Goal: Task Accomplishment & Management: Complete application form

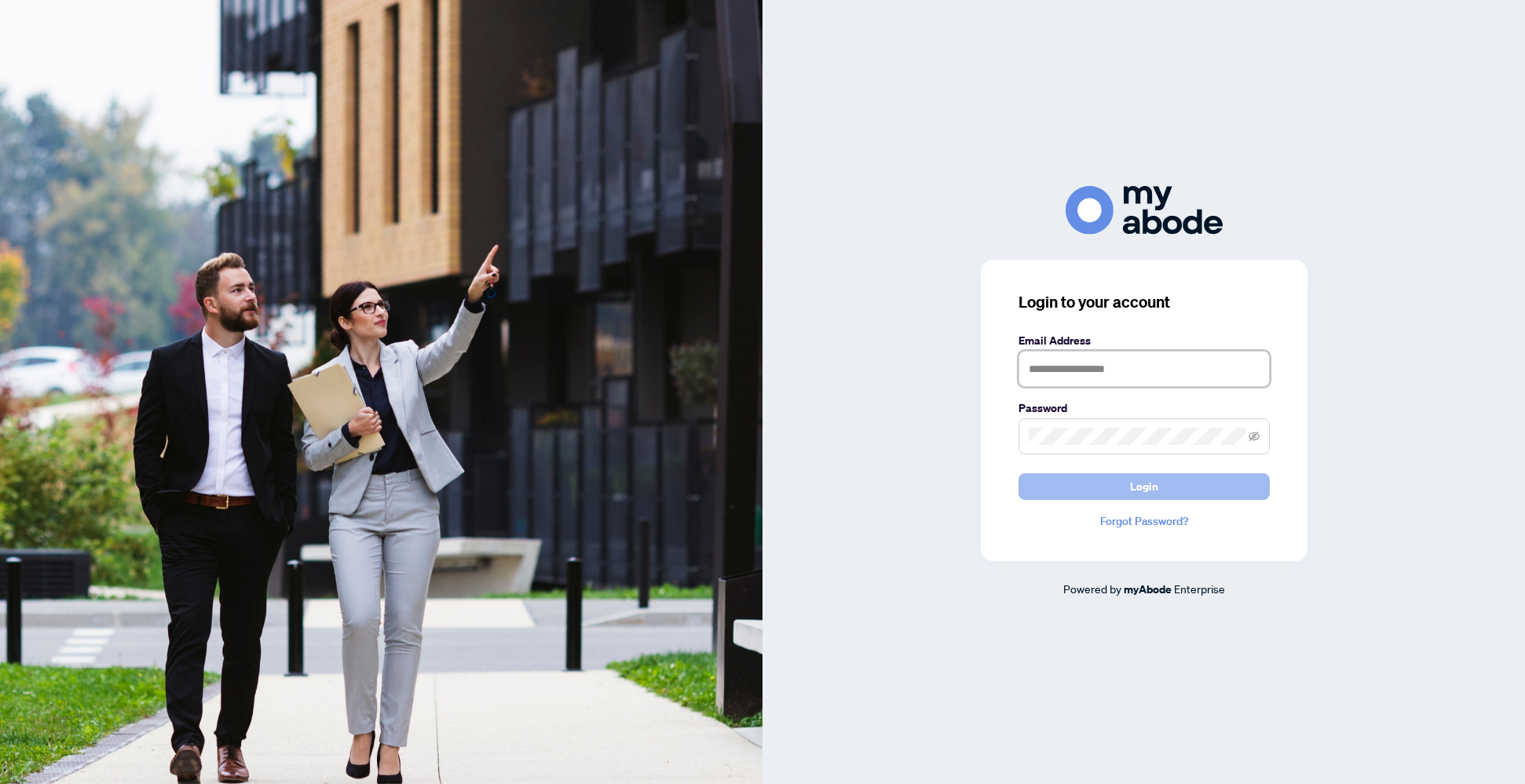
type input "**********"
click at [1071, 488] on button "Login" at bounding box center [1144, 487] width 251 height 27
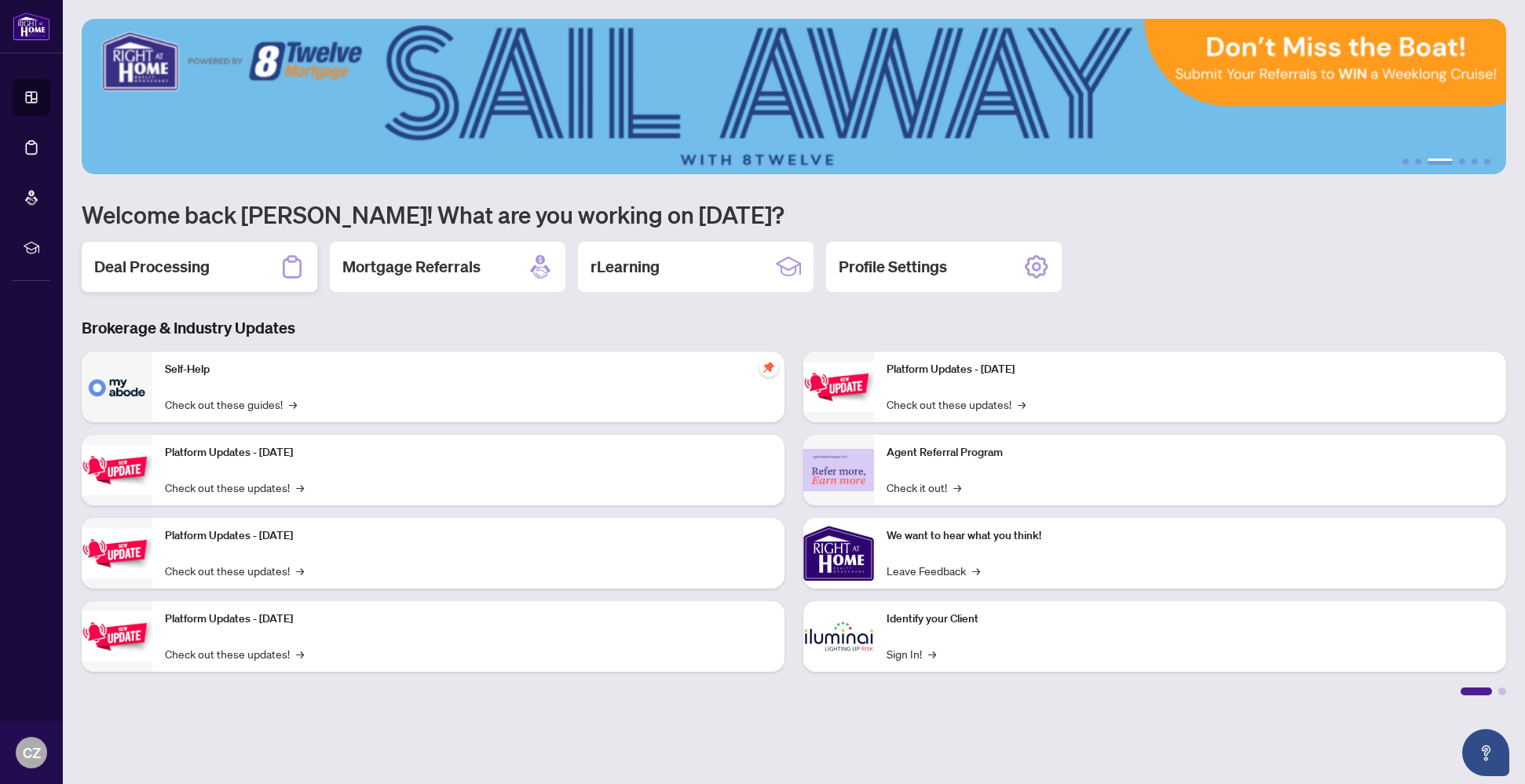
click at [196, 269] on h2 "Deal Processing" at bounding box center [152, 267] width 115 height 22
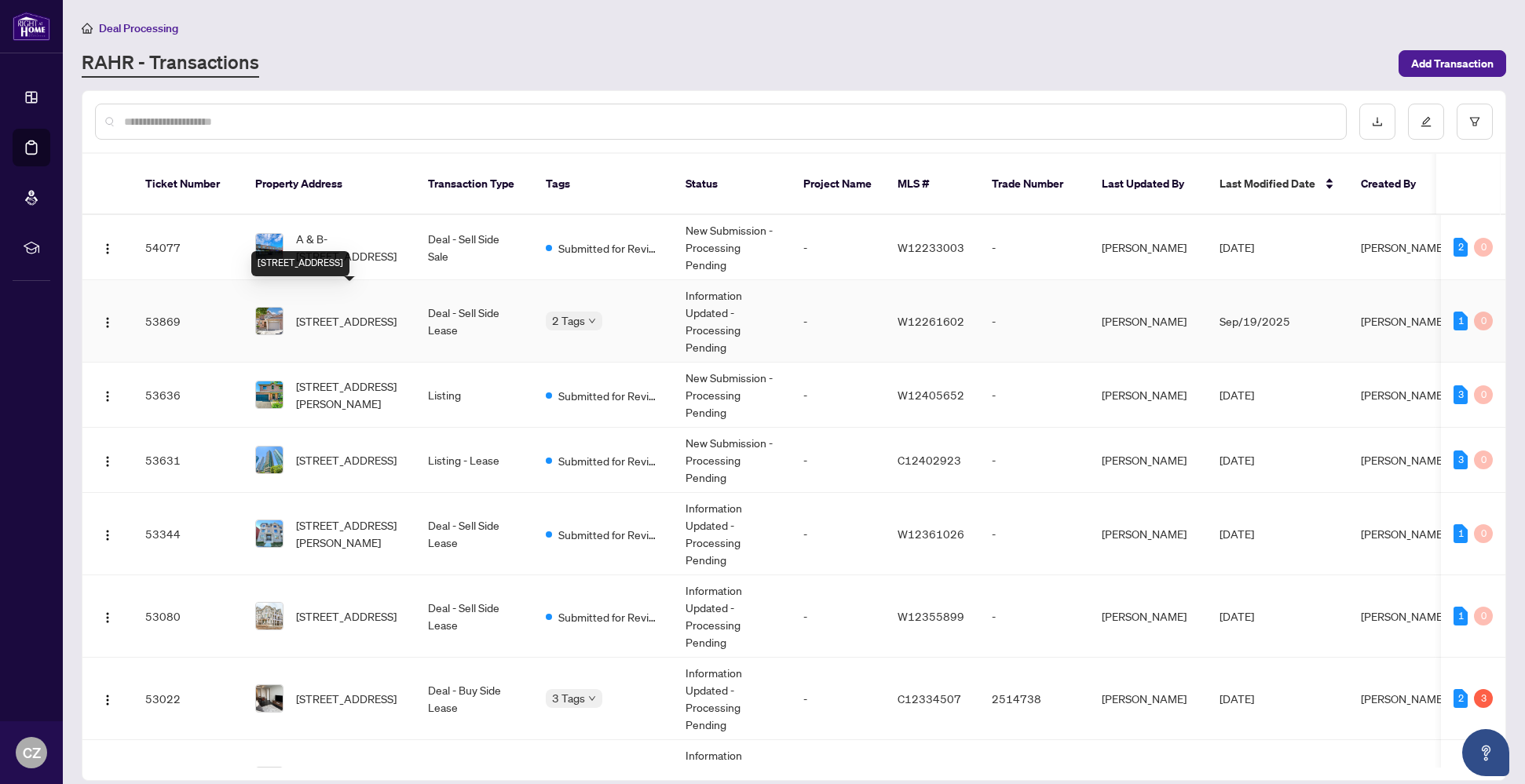
click at [357, 313] on span "8-1039 Cedarglen Gate, Mississauga, Ontario L5C 2Y3, Canada" at bounding box center [346, 321] width 100 height 17
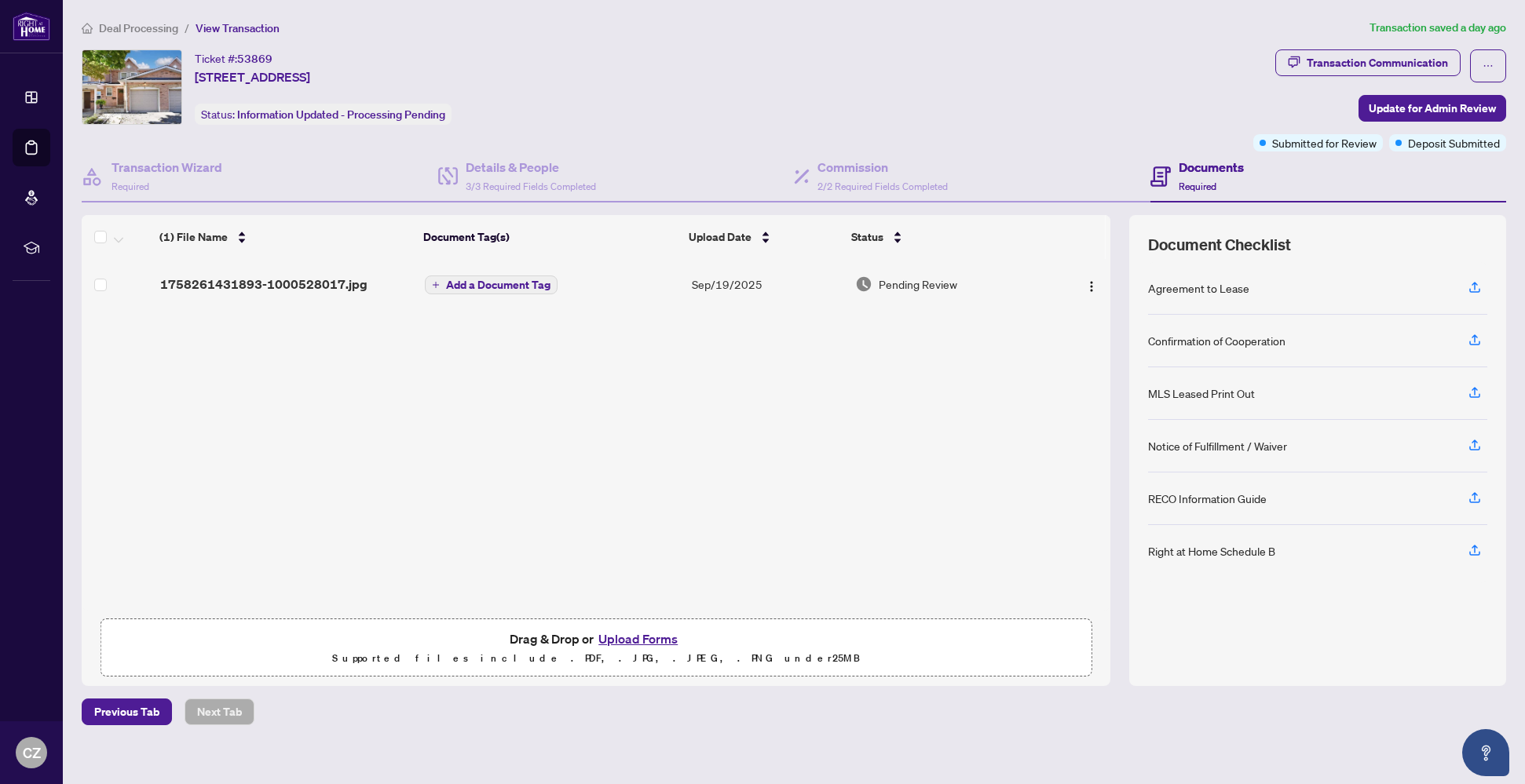
click at [644, 635] on button "Upload Forms" at bounding box center [637, 639] width 89 height 20
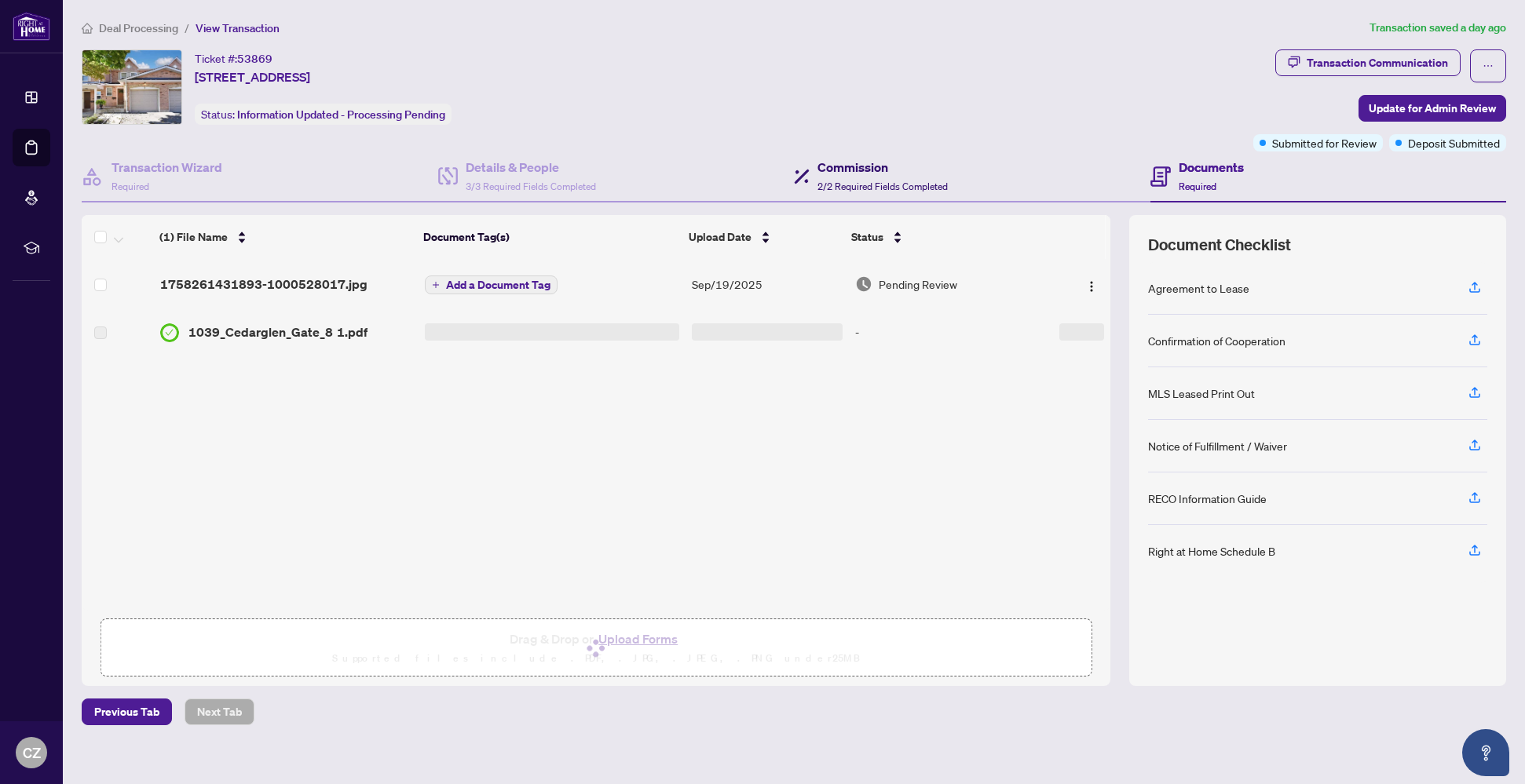
click at [866, 175] on h4 "Commission" at bounding box center [883, 167] width 131 height 19
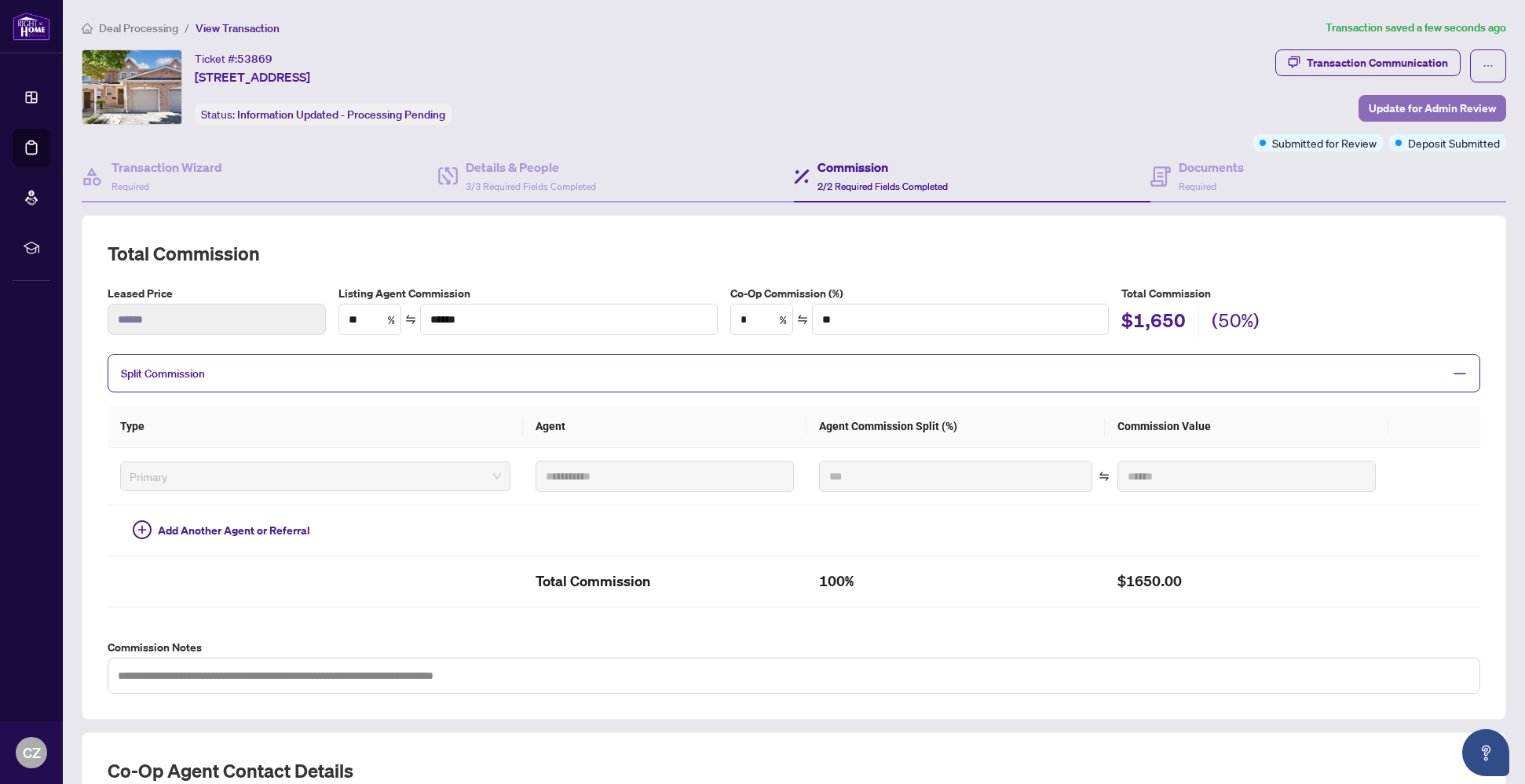
click at [1413, 112] on span "Update for Admin Review" at bounding box center [1431, 109] width 127 height 25
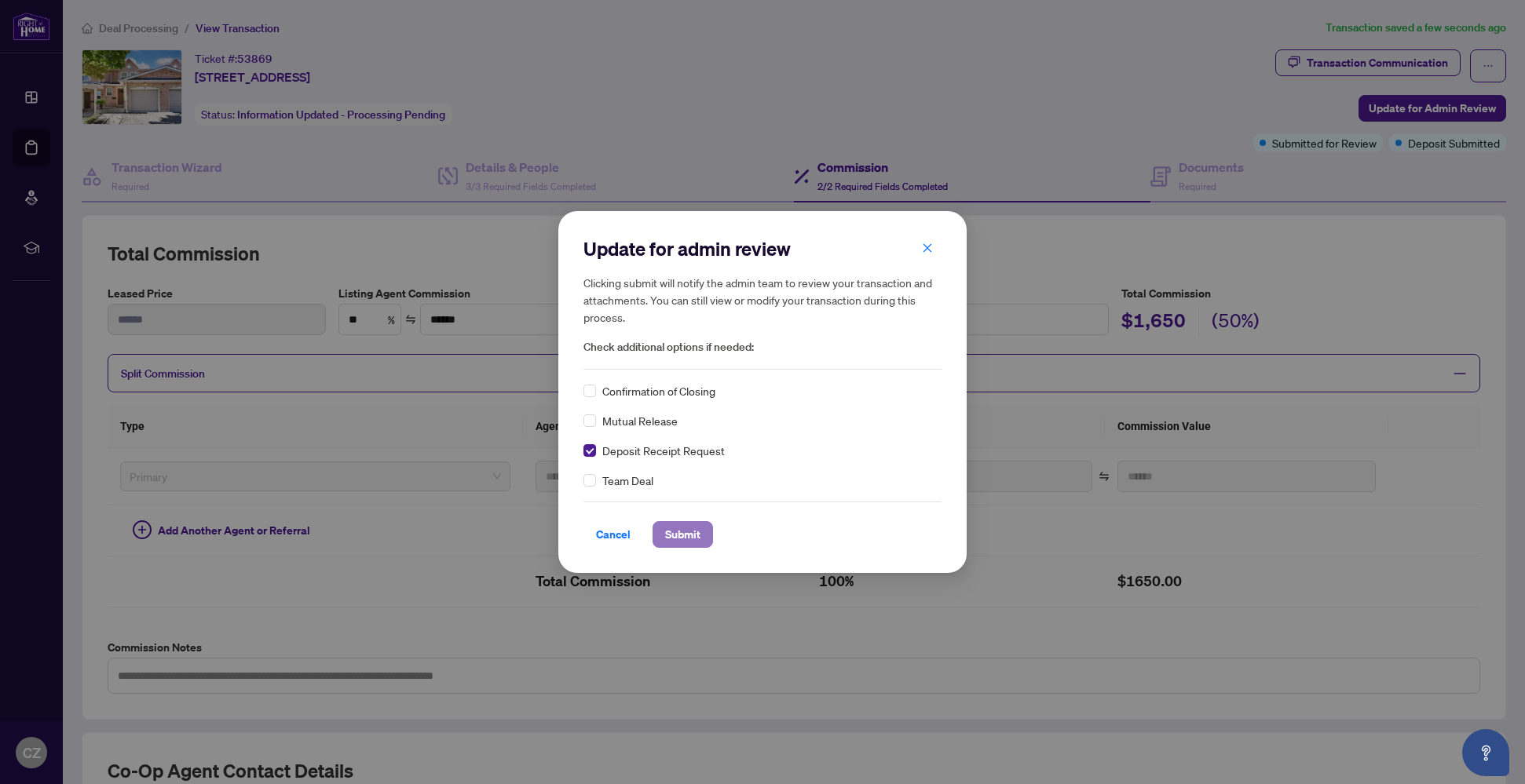
click at [690, 534] on span "Submit" at bounding box center [683, 534] width 35 height 25
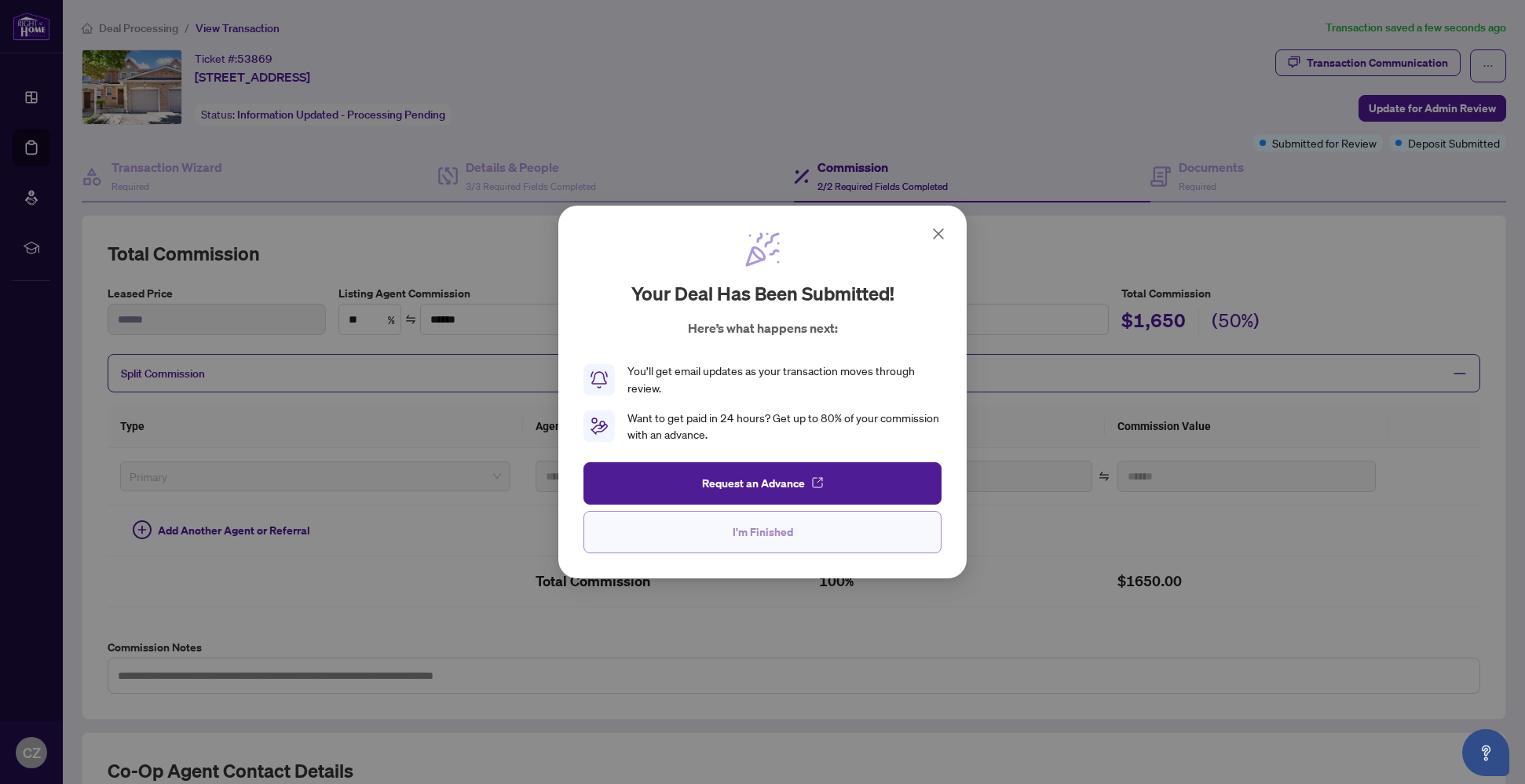
click at [797, 532] on button "I'm Finished" at bounding box center [762, 532] width 358 height 42
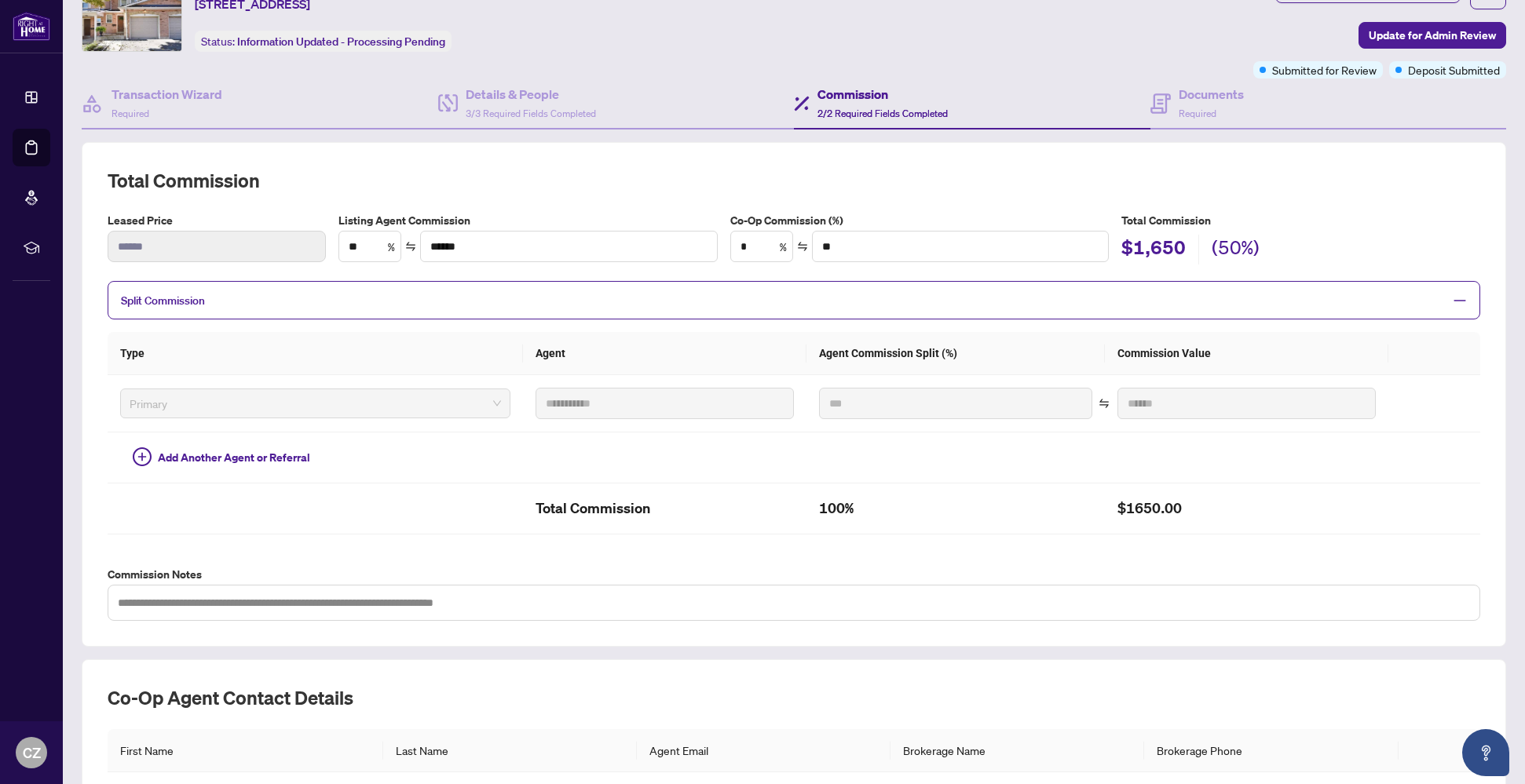
scroll to position [74, 0]
